Goal: Check status: Check status

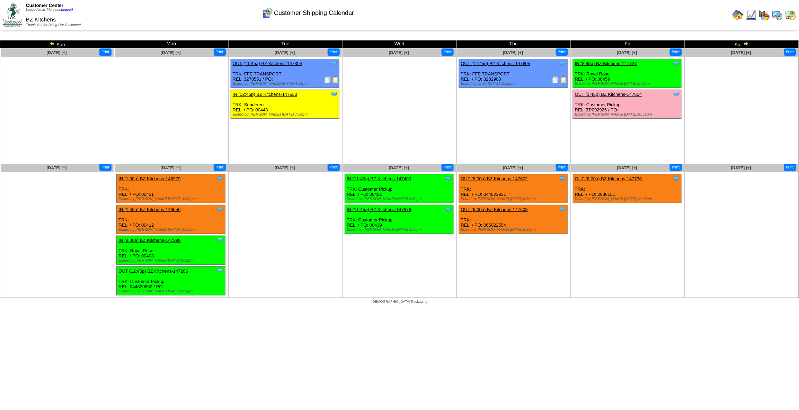
click at [777, 13] on img at bounding box center [777, 14] width 11 height 11
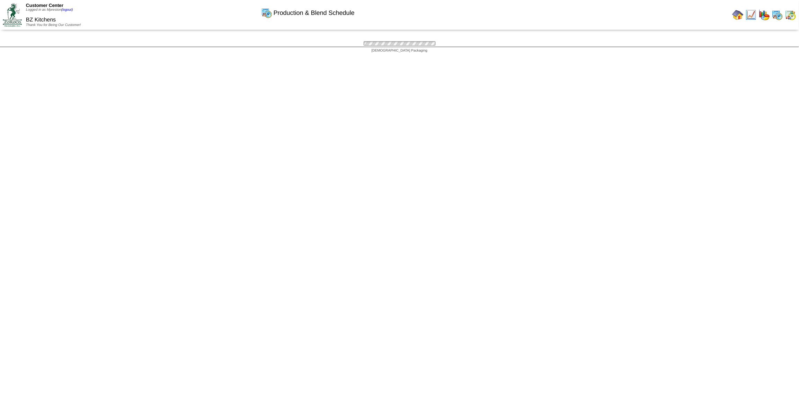
click at [777, 13] on img at bounding box center [777, 14] width 11 height 11
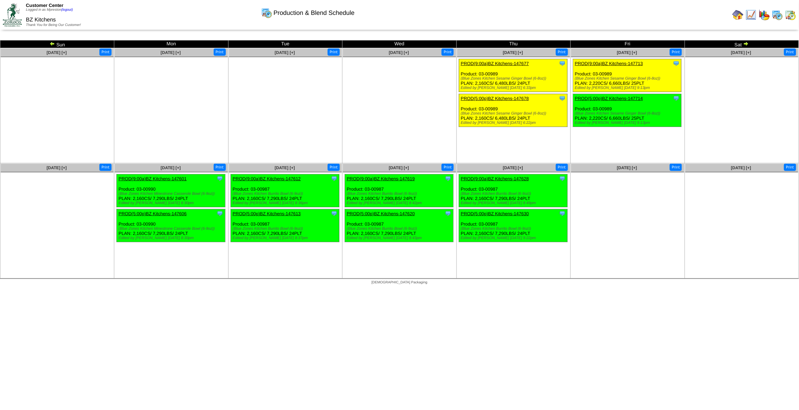
click at [53, 45] on img at bounding box center [53, 44] width 6 height 6
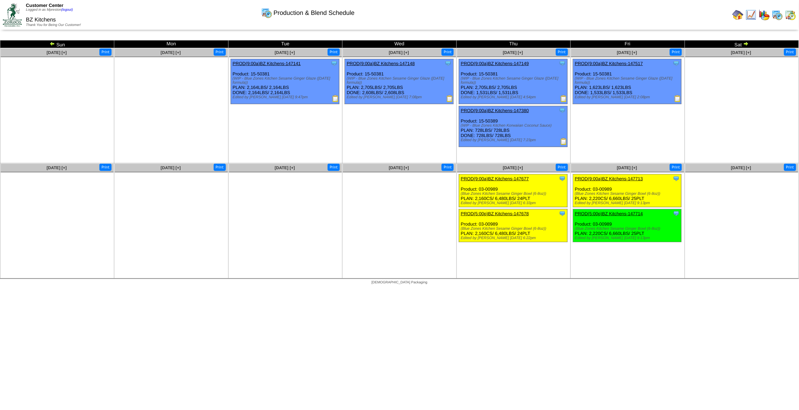
click at [747, 43] on img at bounding box center [746, 44] width 6 height 6
